Goal: Task Accomplishment & Management: Manage account settings

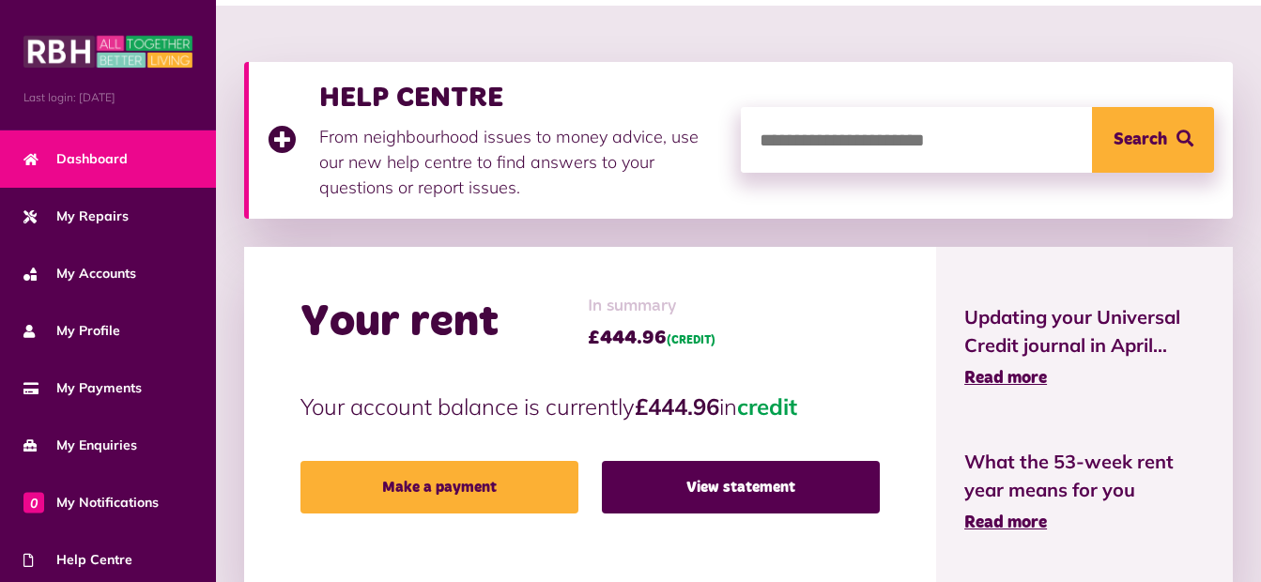
scroll to position [239, 0]
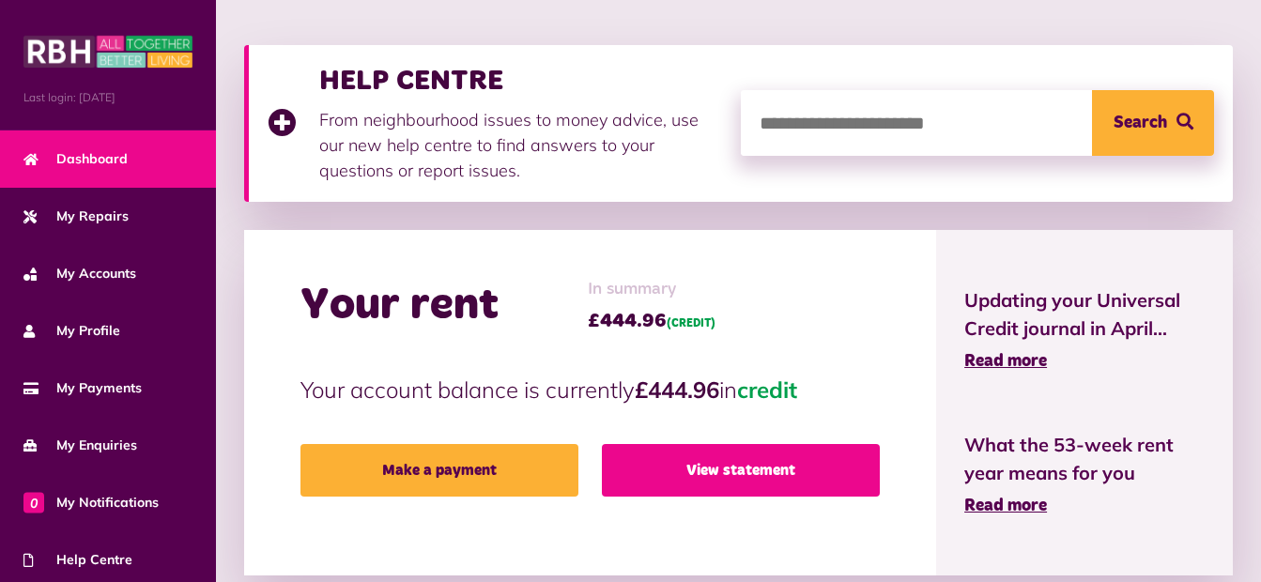
click at [750, 462] on link "View statement" at bounding box center [741, 470] width 278 height 53
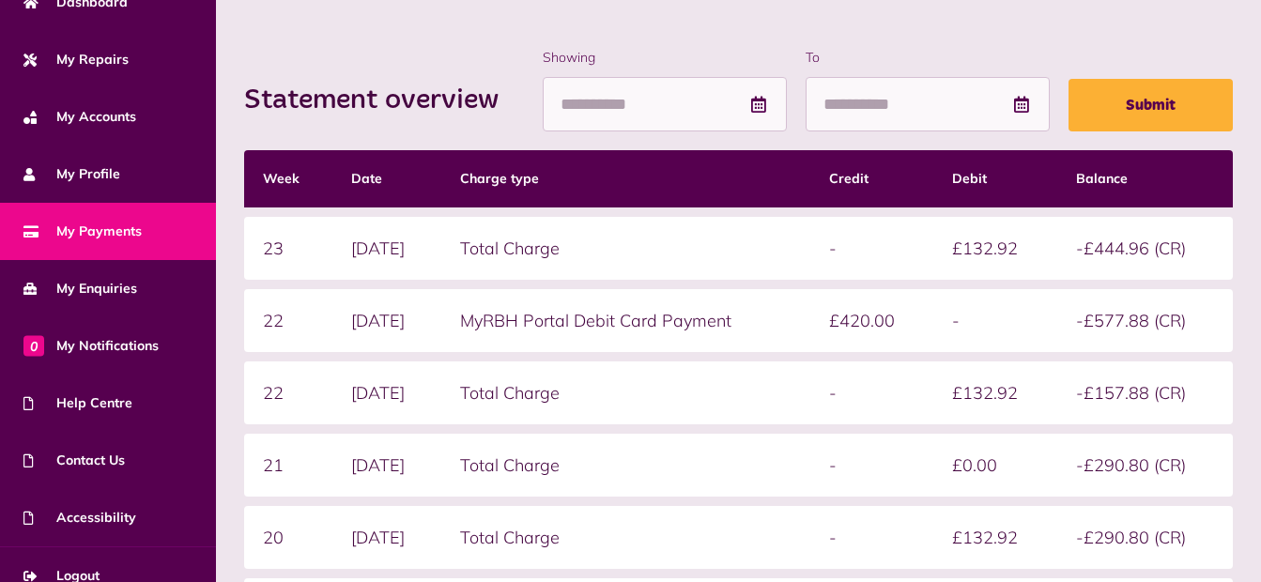
scroll to position [177, 0]
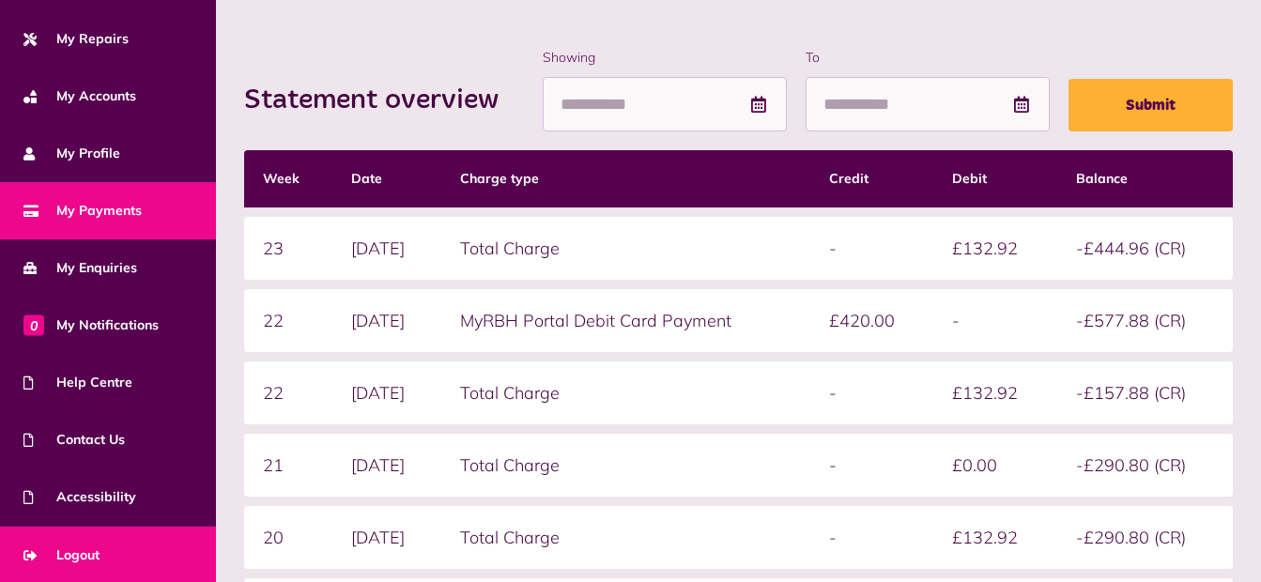
click at [62, 552] on span "Logout" at bounding box center [61, 556] width 76 height 20
